Goal: Task Accomplishment & Management: Use online tool/utility

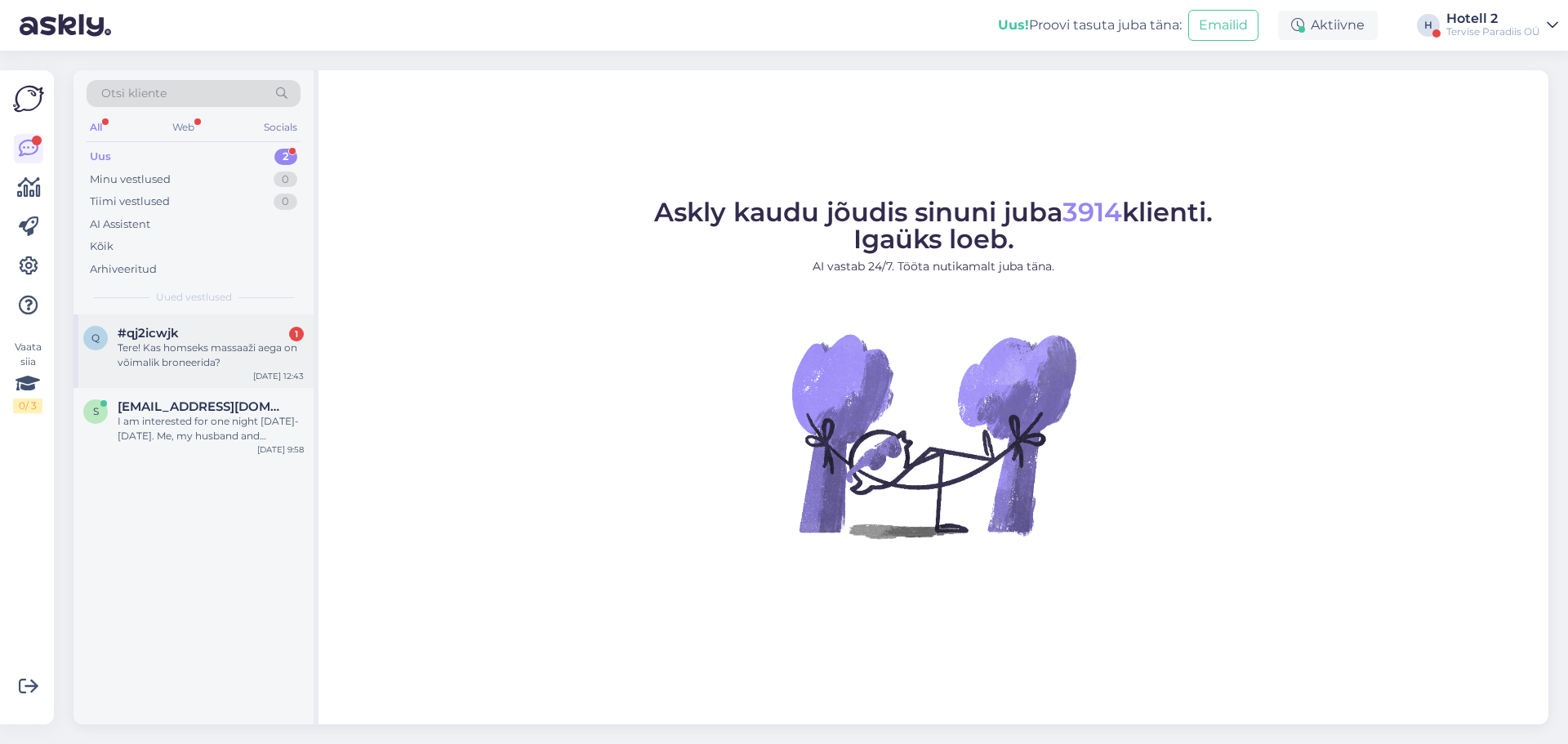
click at [261, 354] on div "Tere! Kas homseks massaaži aega on võimalik broneerida?" at bounding box center [210, 355] width 186 height 30
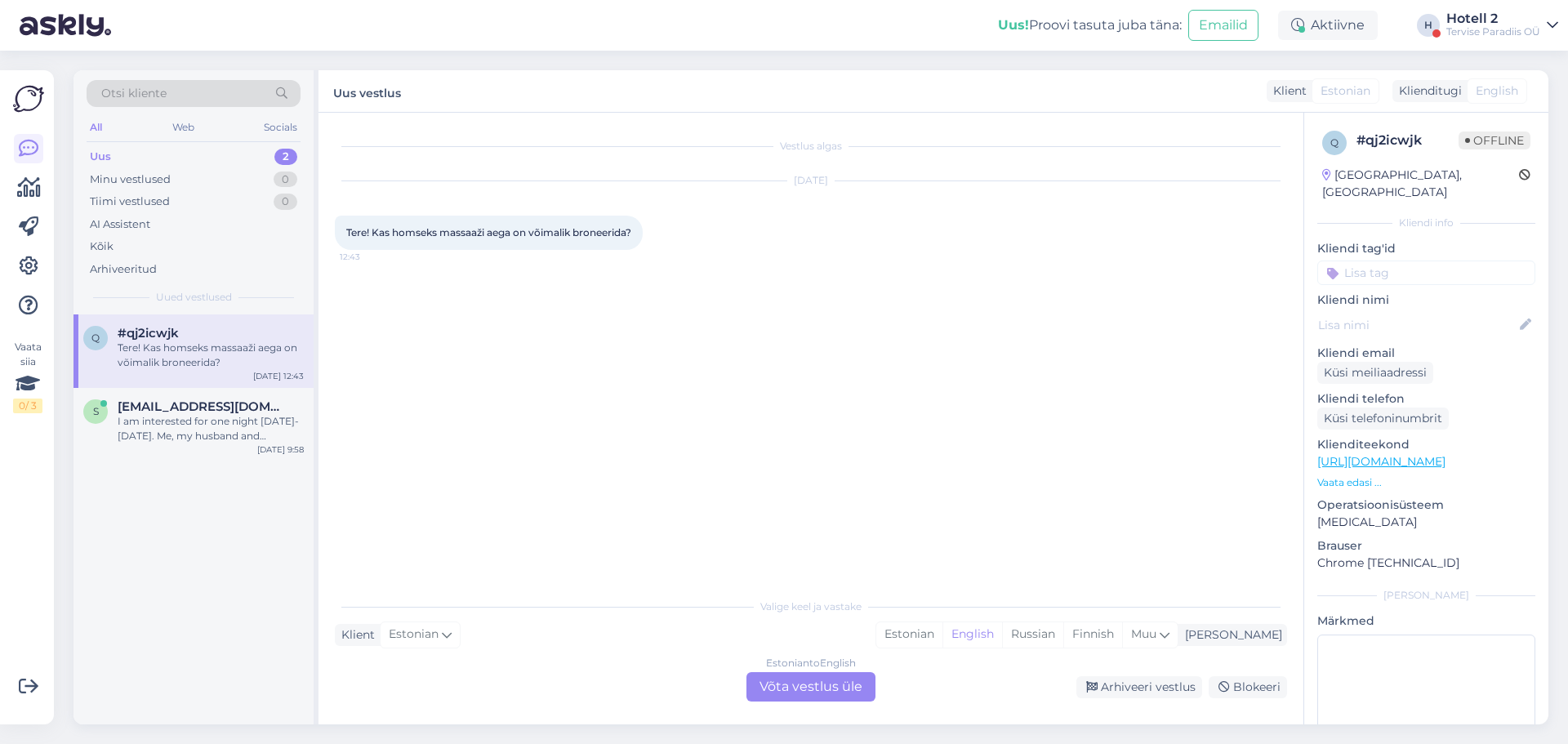
click at [803, 692] on div "Estonian to English Võta vestlus üle" at bounding box center [811, 686] width 129 height 30
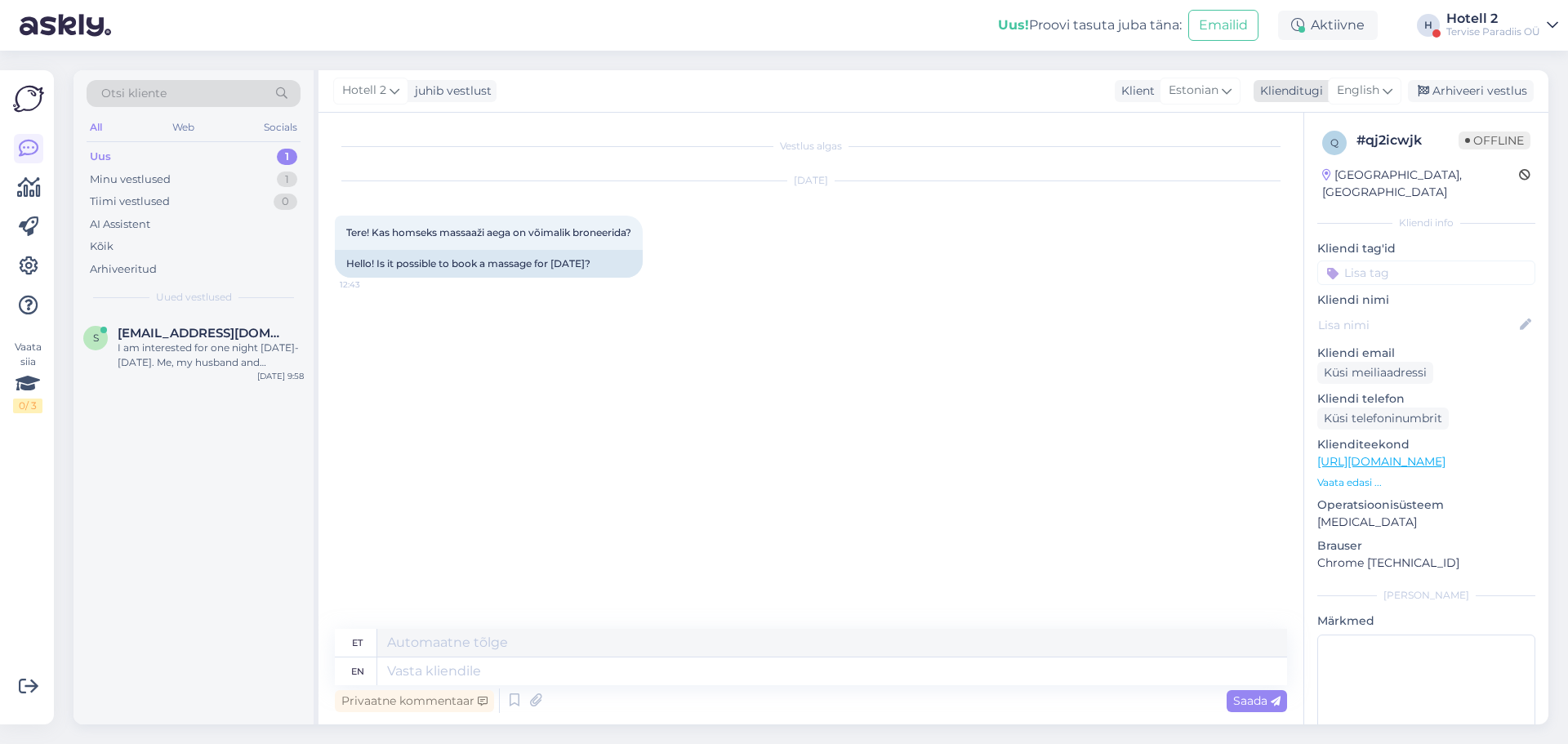
click at [1346, 81] on div "English" at bounding box center [1365, 90] width 74 height 26
type input "est"
click at [1311, 173] on link "Estonian" at bounding box center [1328, 163] width 180 height 26
click at [476, 673] on textarea at bounding box center [811, 668] width 952 height 34
click at [419, 673] on textarea "Tere! Massaazi" at bounding box center [811, 668] width 952 height 34
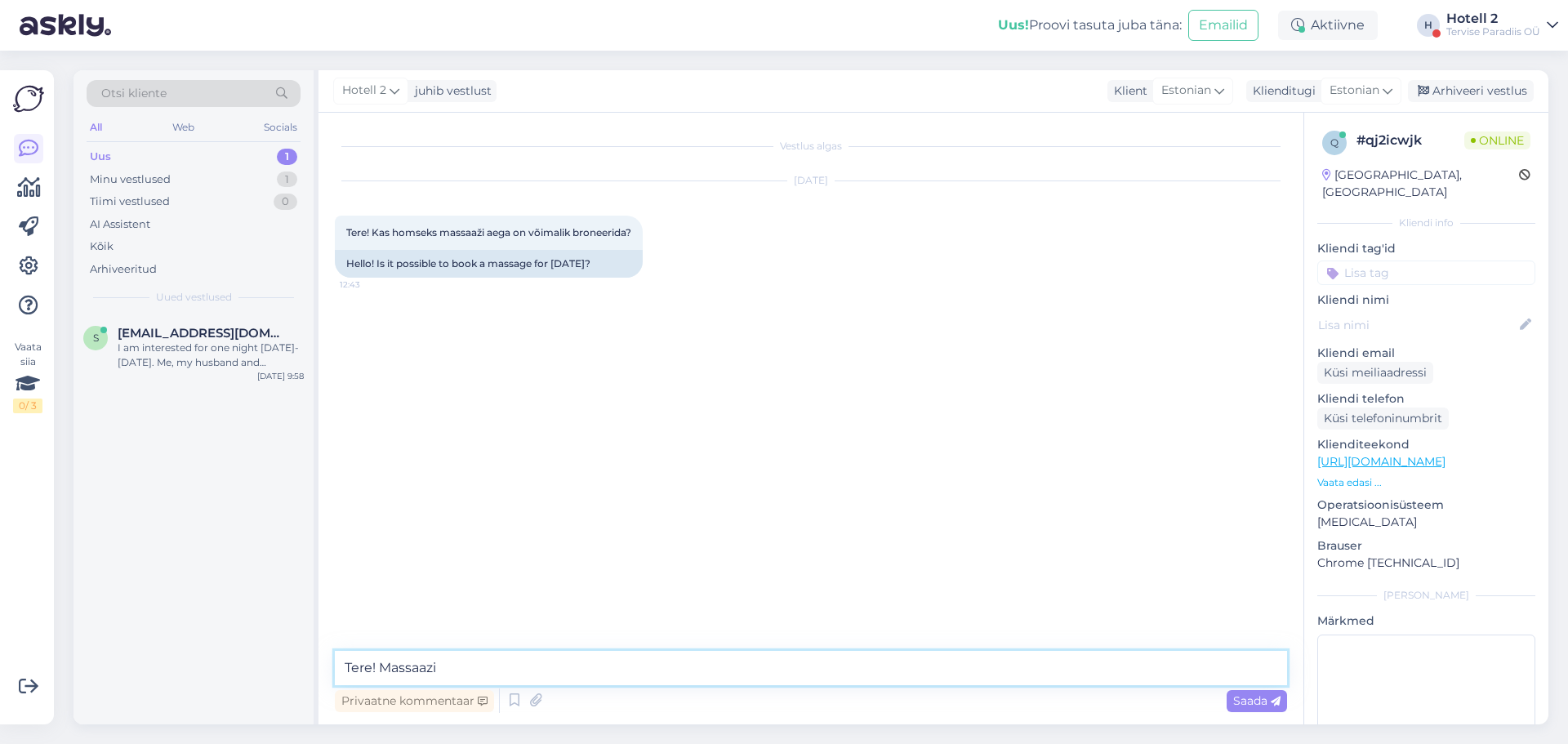
click at [444, 663] on textarea "Tere! Massaazi" at bounding box center [811, 668] width 952 height 34
type textarea "Tere! Hoolitsuste broneerimiseks kirjutage [EMAIL_ADDRESS][DOMAIN_NAME] e-posti…"
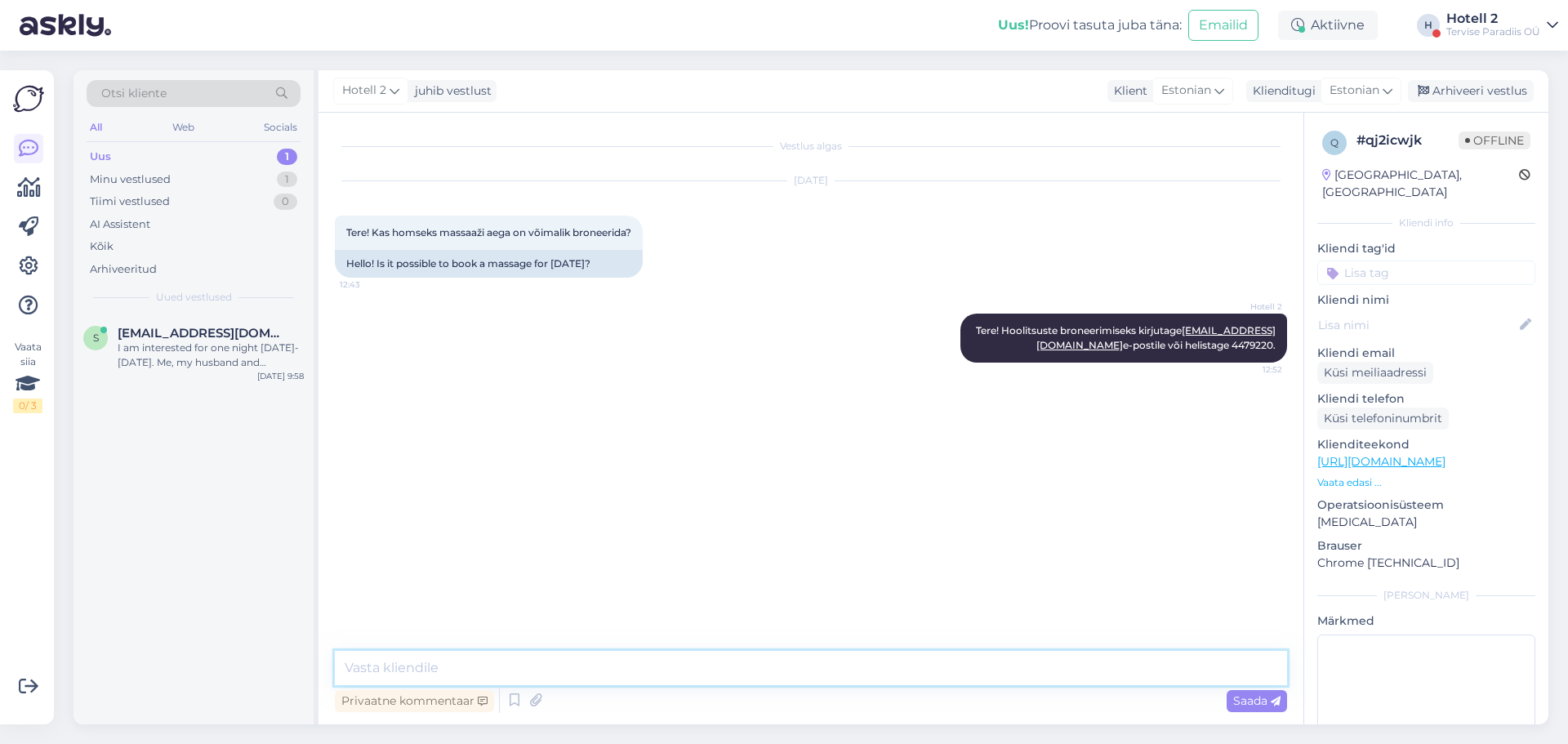
scroll to position [65, 0]
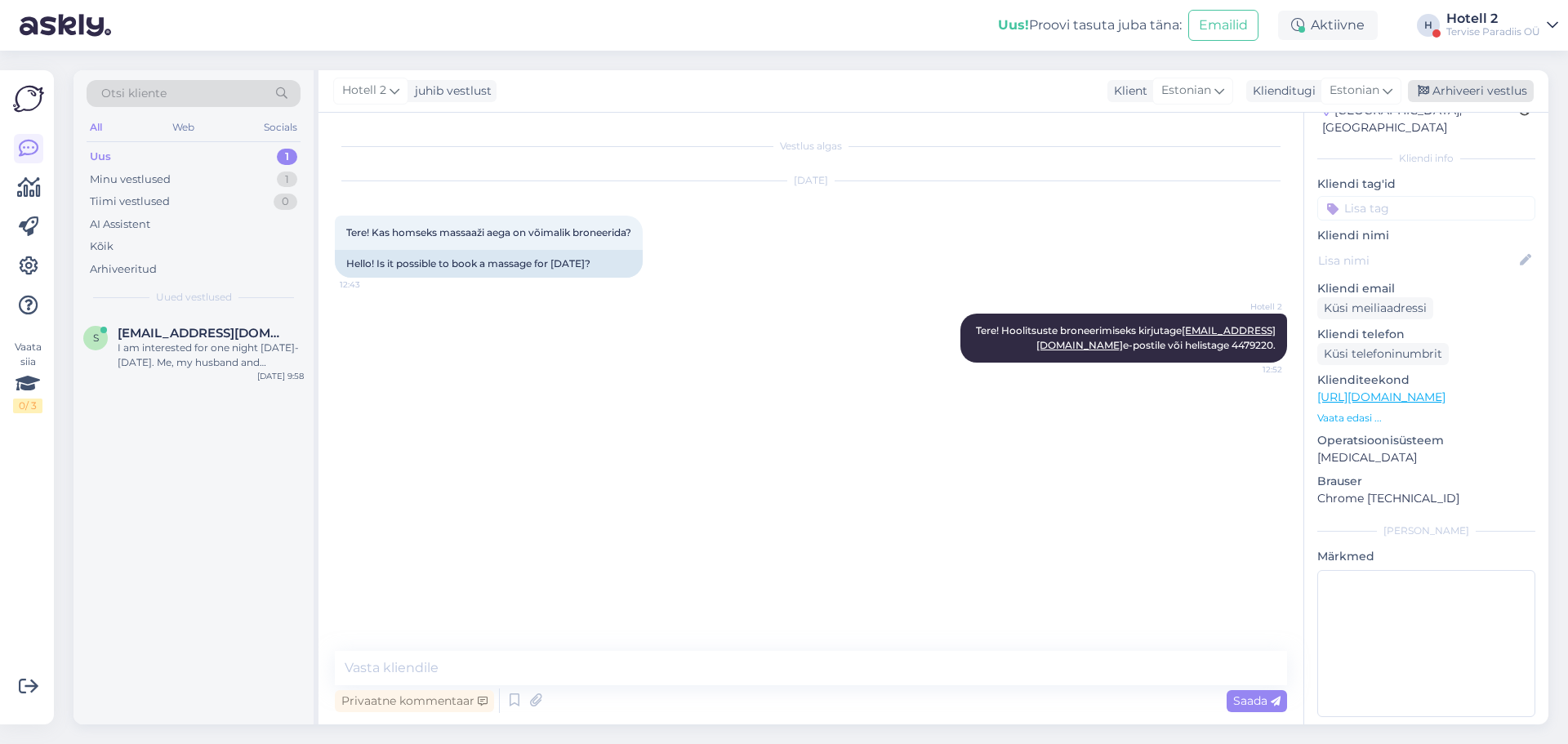
click at [1469, 93] on div "Arhiveeri vestlus" at bounding box center [1471, 91] width 126 height 22
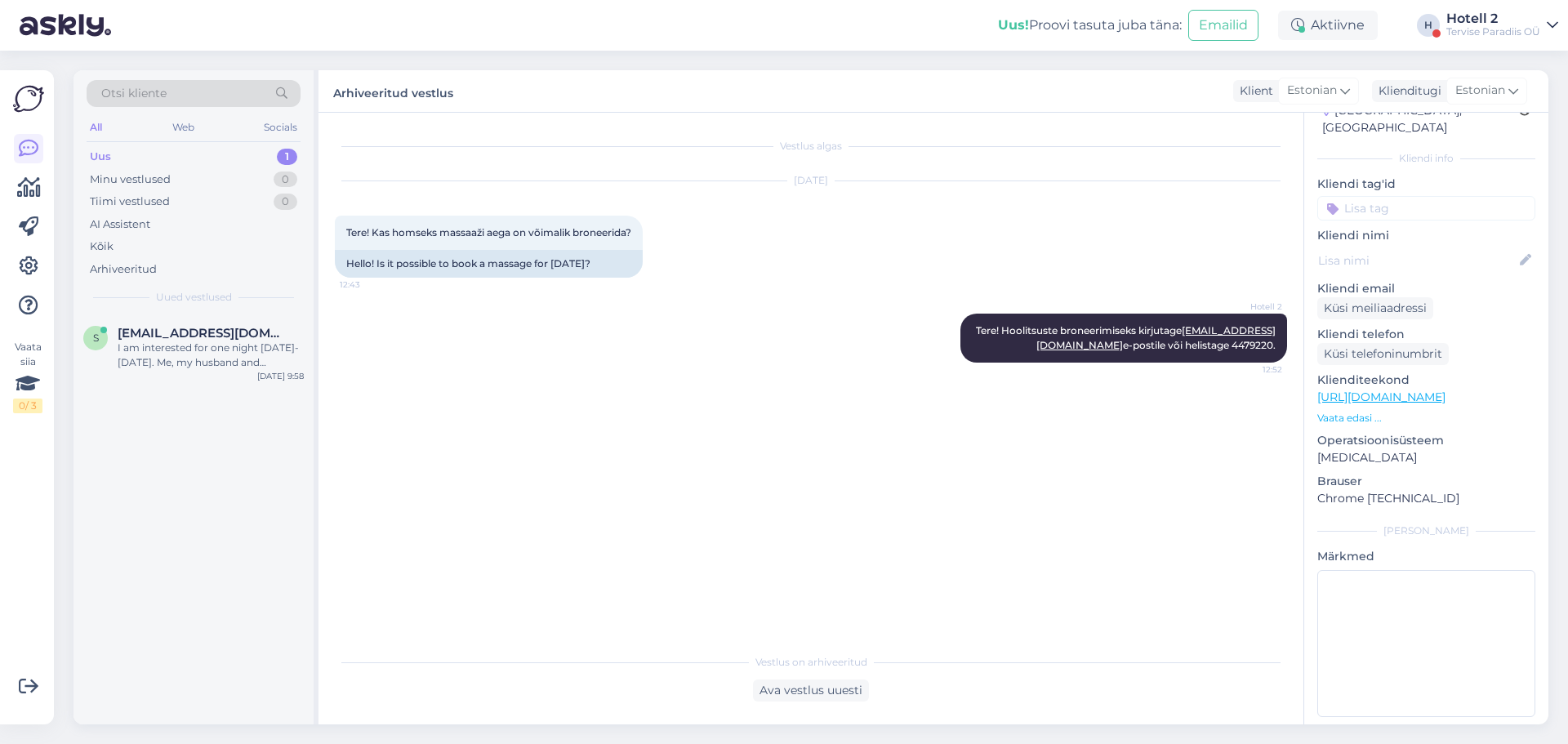
click at [209, 164] on div "Uus 1" at bounding box center [193, 156] width 214 height 22
click at [205, 172] on div "Minu vestlused 0" at bounding box center [193, 179] width 214 height 22
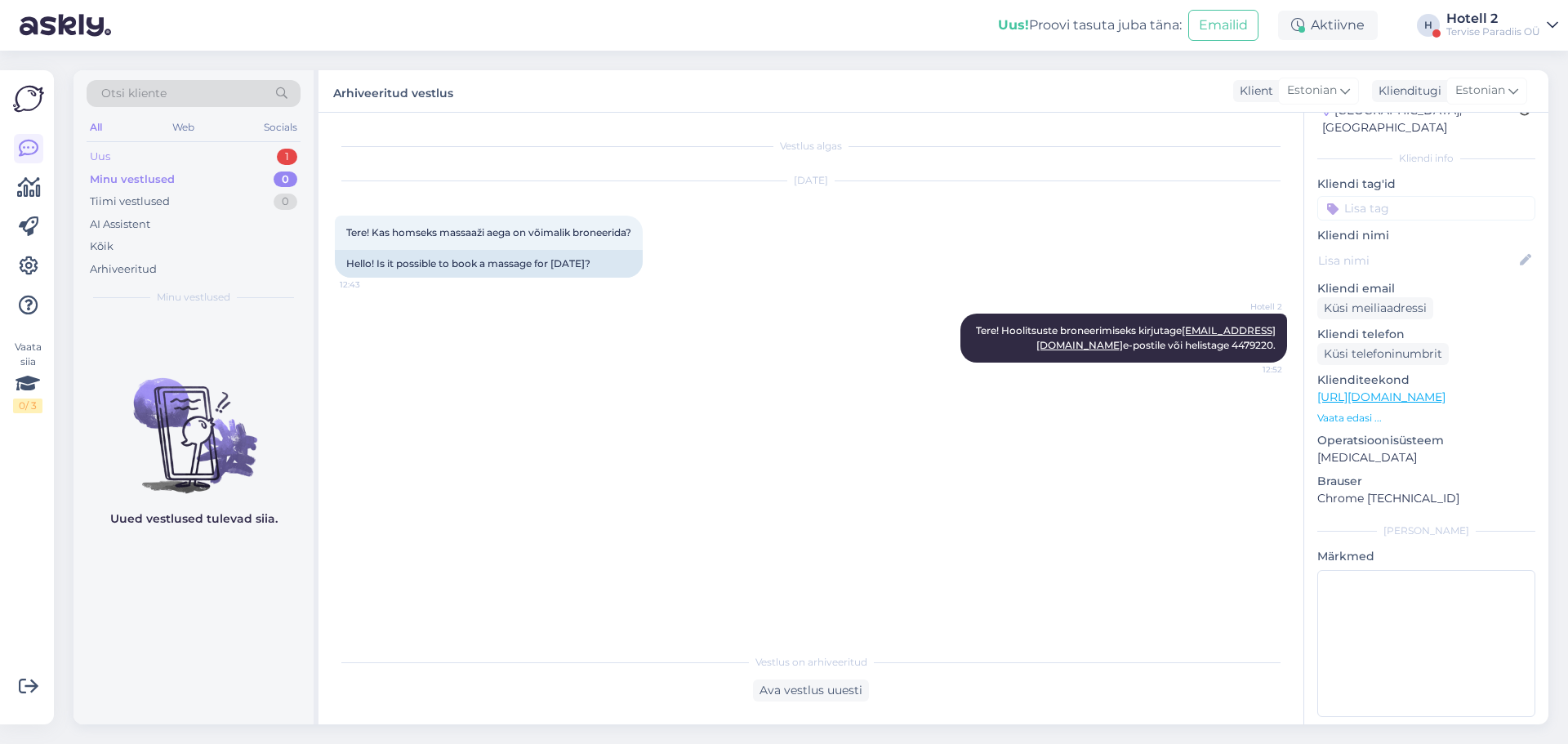
click at [186, 146] on div "Uus 1" at bounding box center [193, 156] width 214 height 22
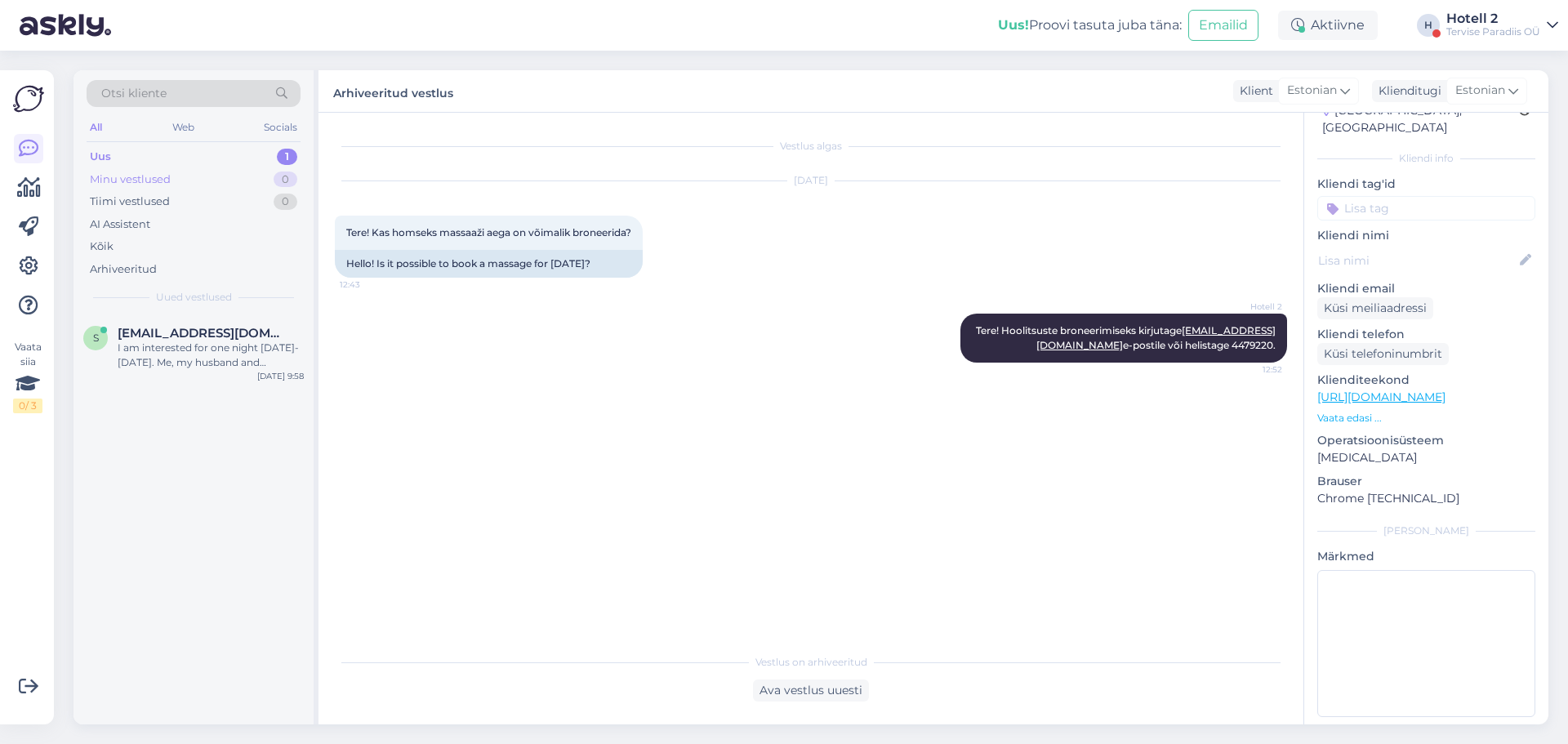
click at [174, 180] on div "Minu vestlused 0" at bounding box center [193, 179] width 214 height 22
